Goal: Task Accomplishment & Management: Manage account settings

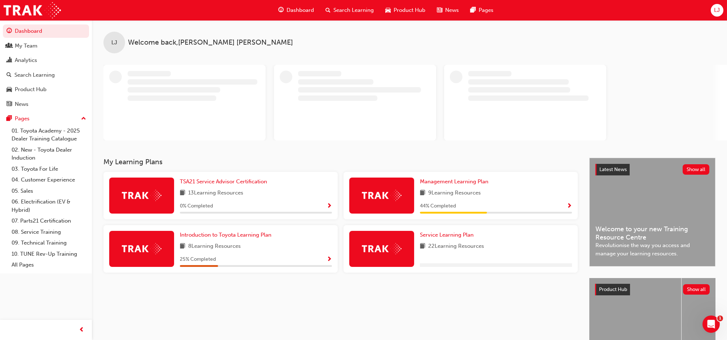
click at [717, 9] on span "LJ" at bounding box center [717, 10] width 6 height 8
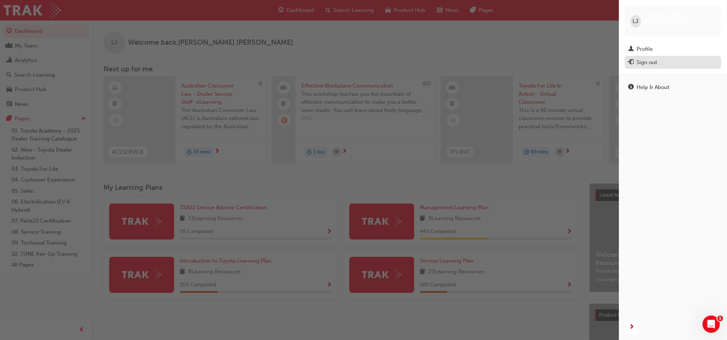
click at [671, 58] on div "Sign out" at bounding box center [672, 62] width 89 height 9
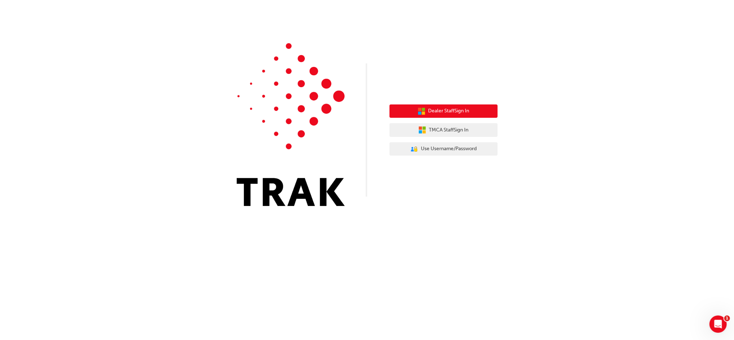
click at [462, 112] on span "Dealer Staff Sign In" at bounding box center [449, 111] width 41 height 8
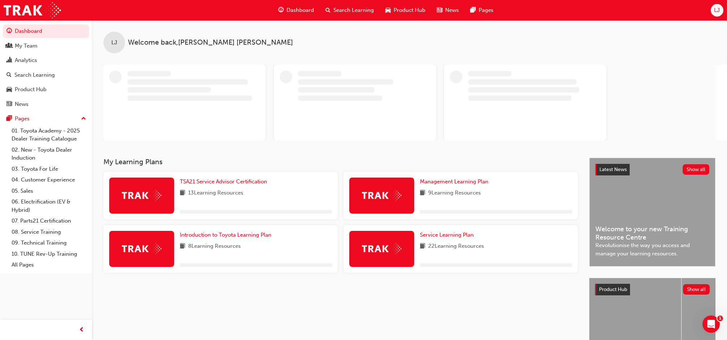
click at [714, 10] on span "LJ" at bounding box center [717, 10] width 6 height 8
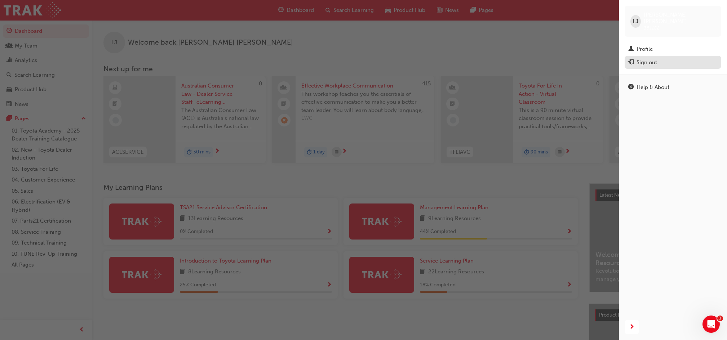
click at [655, 58] on div "Sign out" at bounding box center [647, 62] width 21 height 8
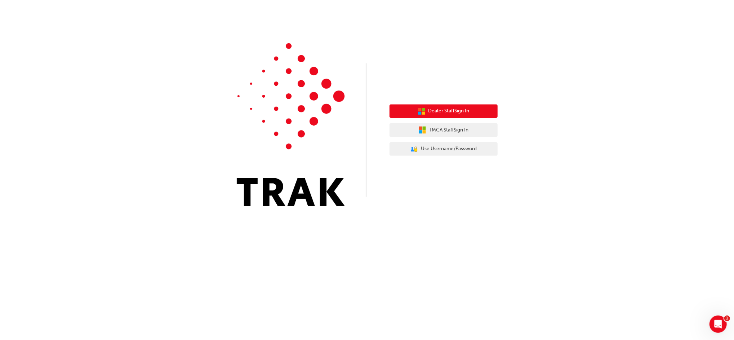
click at [462, 108] on span "Dealer Staff Sign In" at bounding box center [449, 111] width 41 height 8
